Goal: Information Seeking & Learning: Learn about a topic

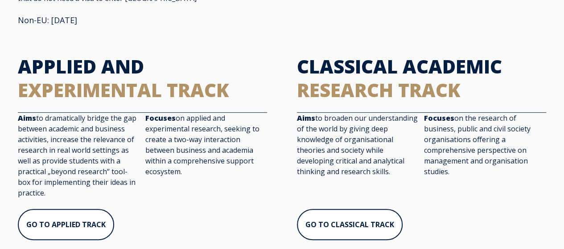
scroll to position [225, 0]
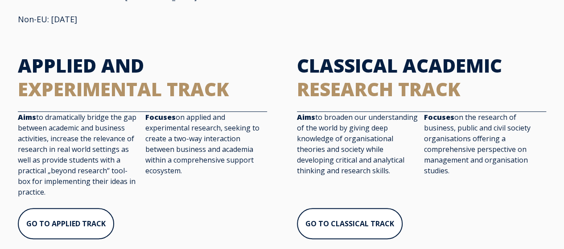
click at [246, 181] on div "Aims to dramatically bridge the gap between academic and business activities, i…" at bounding box center [142, 160] width 249 height 96
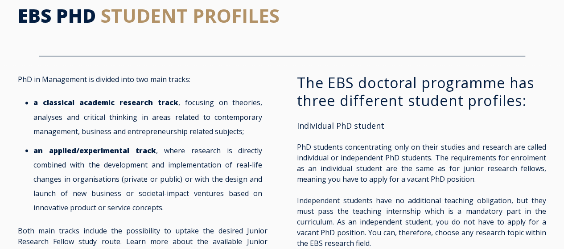
scroll to position [564, 0]
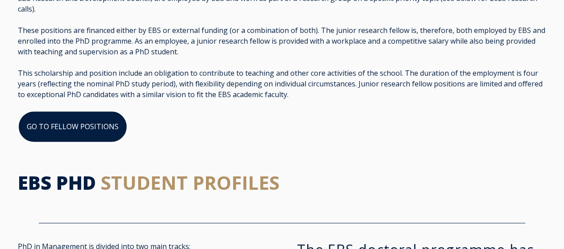
click at [95, 111] on link "GO TO FELLOW POSITIONS" at bounding box center [73, 127] width 110 height 32
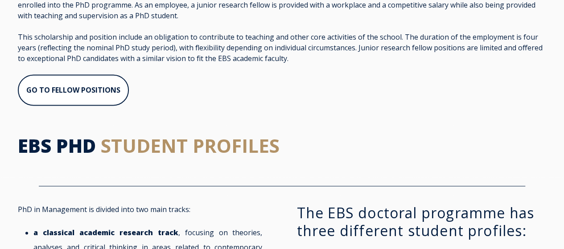
scroll to position [600, 0]
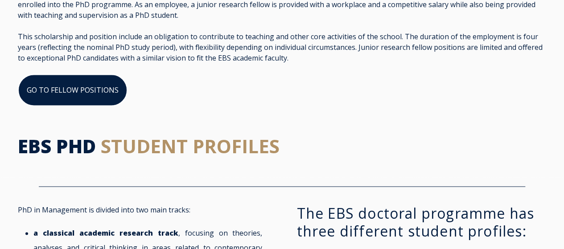
click at [82, 78] on link "GO TO FELLOW POSITIONS" at bounding box center [73, 90] width 110 height 32
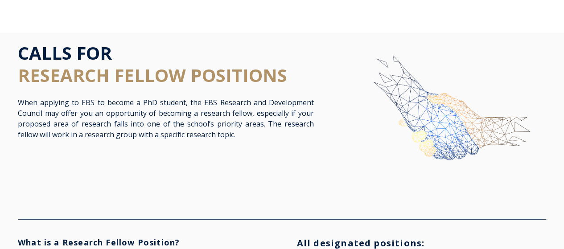
click at [189, 53] on h1 "CALLS FOR RESEARCH FELLOW POSITIONS" at bounding box center [166, 64] width 296 height 45
click at [273, 65] on span "RESEARCH FELLOW POSITIONS" at bounding box center [152, 75] width 269 height 25
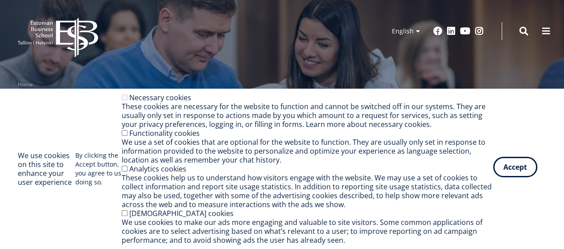
click at [526, 169] on button "Accept" at bounding box center [515, 167] width 44 height 21
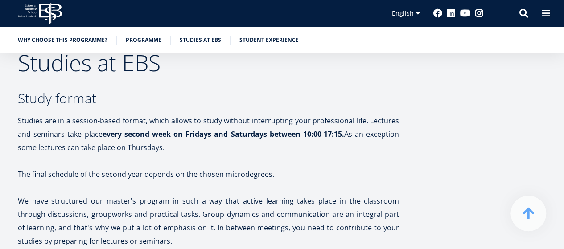
scroll to position [1616, 0]
click at [112, 114] on p "Studies are in a session-based format, which allows to study without interrupti…" at bounding box center [208, 134] width 381 height 40
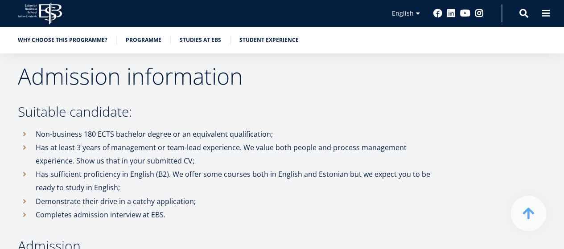
scroll to position [2513, 0]
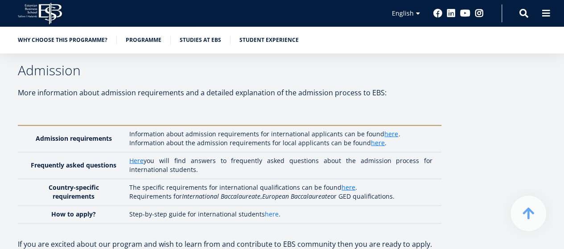
click at [274, 210] on link "here" at bounding box center [272, 214] width 14 height 9
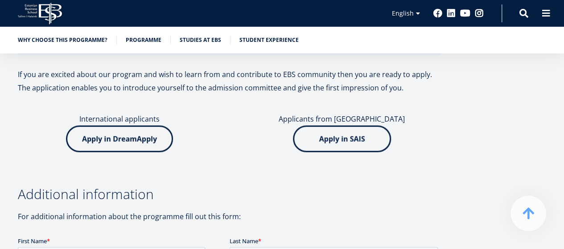
scroll to position [2682, 0]
click at [126, 126] on img at bounding box center [119, 139] width 107 height 27
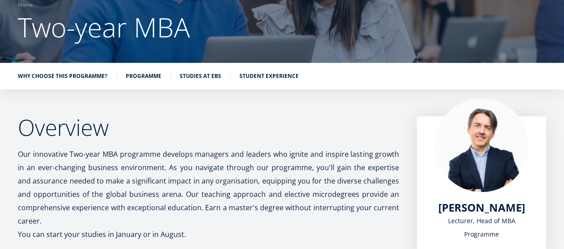
scroll to position [0, 0]
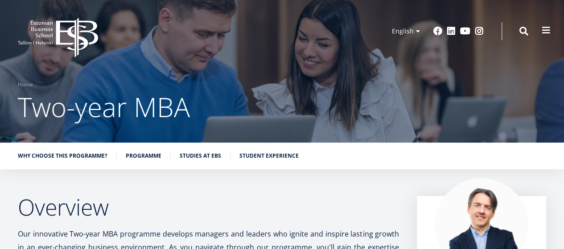
click at [548, 30] on span at bounding box center [546, 30] width 9 height 9
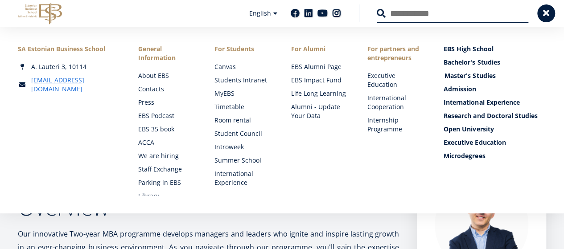
click at [460, 74] on link "Master's Studies" at bounding box center [495, 75] width 103 height 9
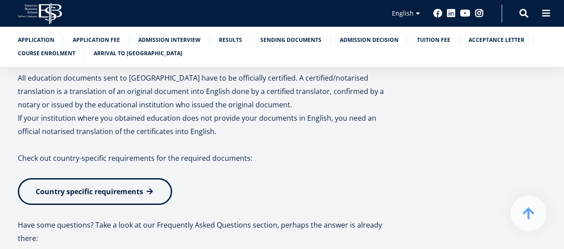
scroll to position [1609, 0]
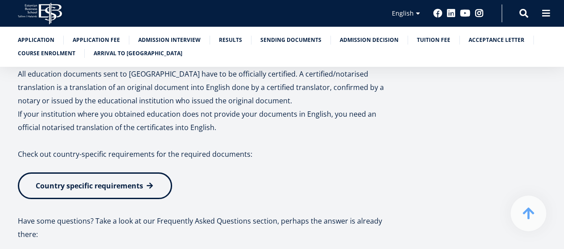
click at [109, 181] on span "Country specific requirements" at bounding box center [89, 186] width 107 height 10
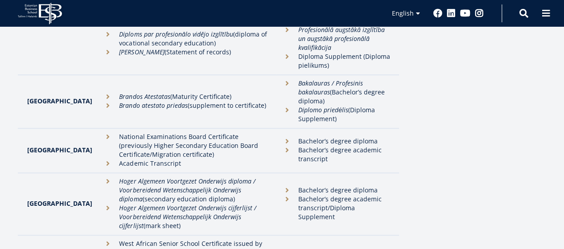
scroll to position [1996, 0]
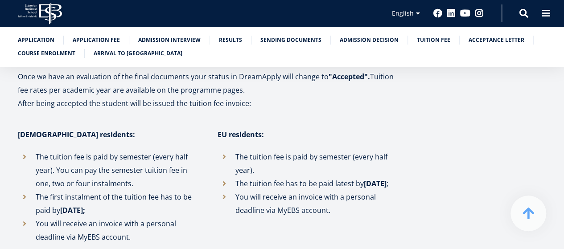
scroll to position [2031, 0]
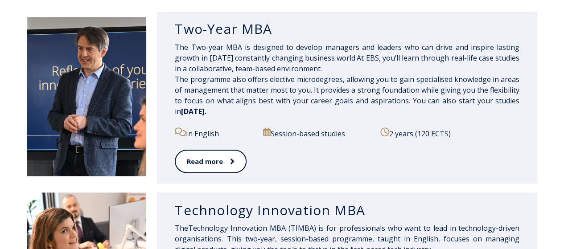
scroll to position [467, 0]
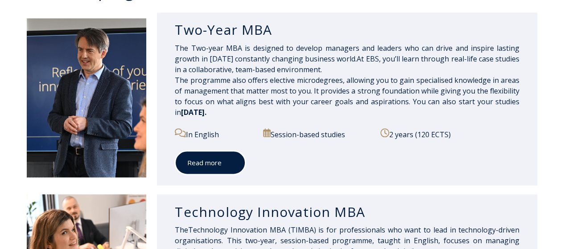
click at [196, 157] on link "Read more" at bounding box center [210, 163] width 71 height 25
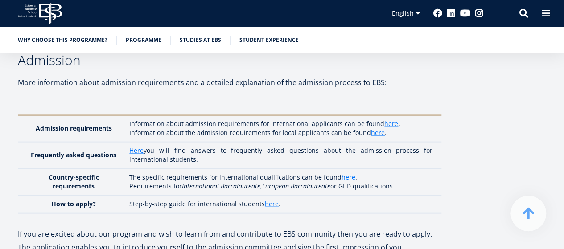
scroll to position [2557, 0]
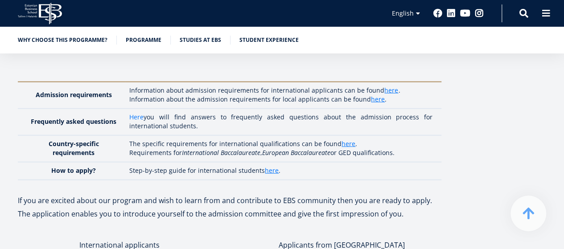
click at [141, 113] on link "Here" at bounding box center [136, 117] width 14 height 9
